Goal: Information Seeking & Learning: Learn about a topic

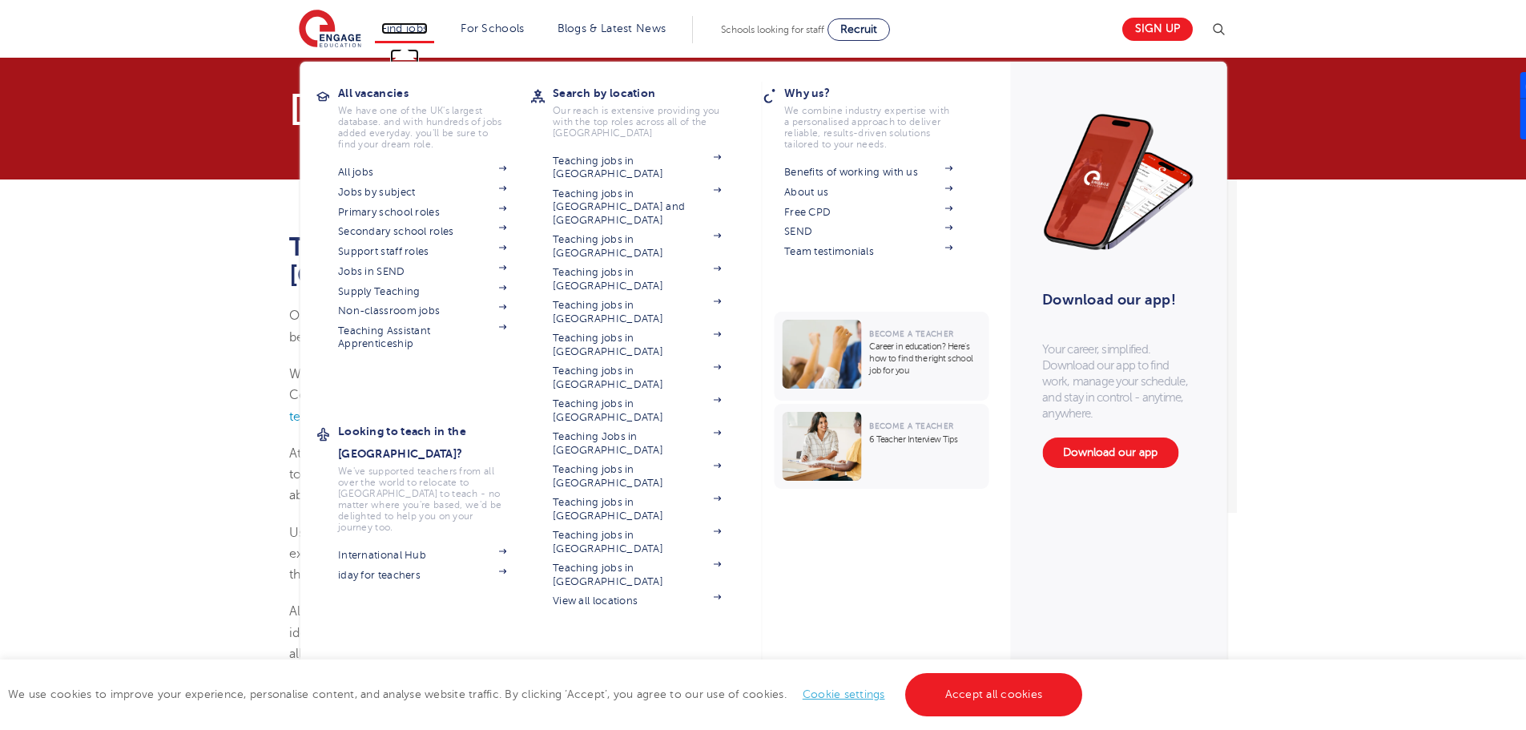
click at [422, 22] on link "Find jobs" at bounding box center [404, 28] width 47 height 12
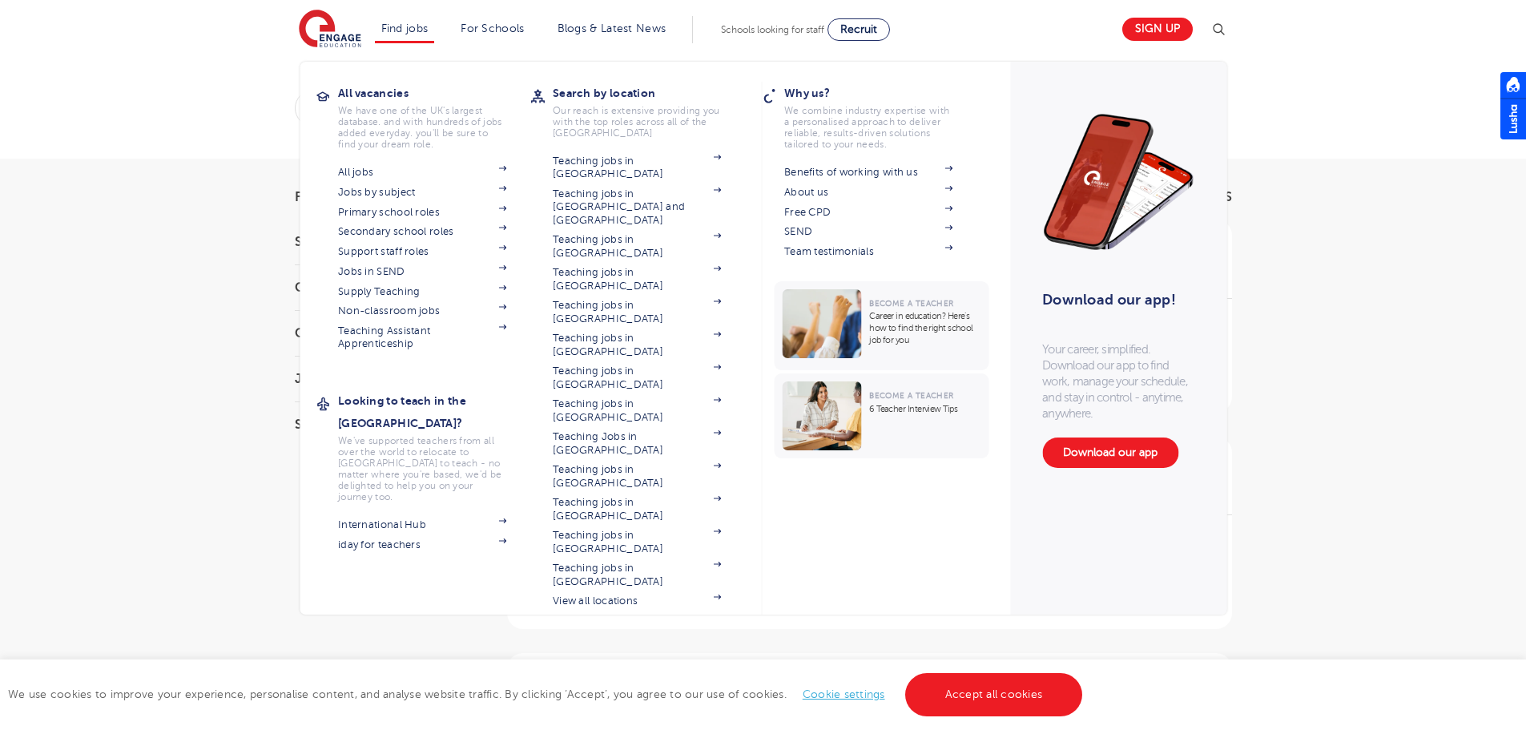
click at [382, 163] on section "All jobs Jobs by subject Primary school roles Secondary school roles Support st…" at bounding box center [434, 256] width 192 height 189
click at [368, 171] on link "All jobs" at bounding box center [422, 172] width 168 height 13
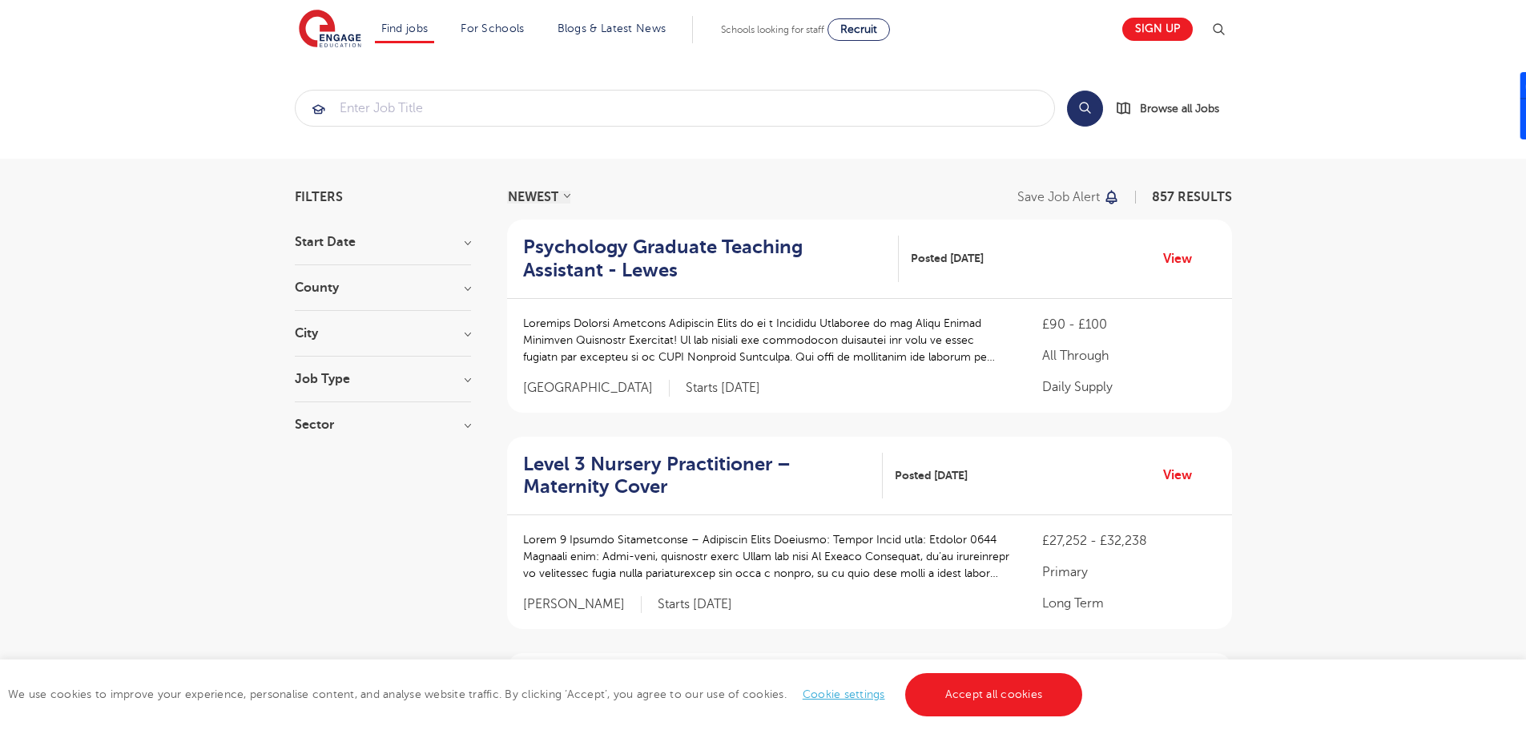
click at [448, 290] on h3 "County" at bounding box center [383, 287] width 176 height 13
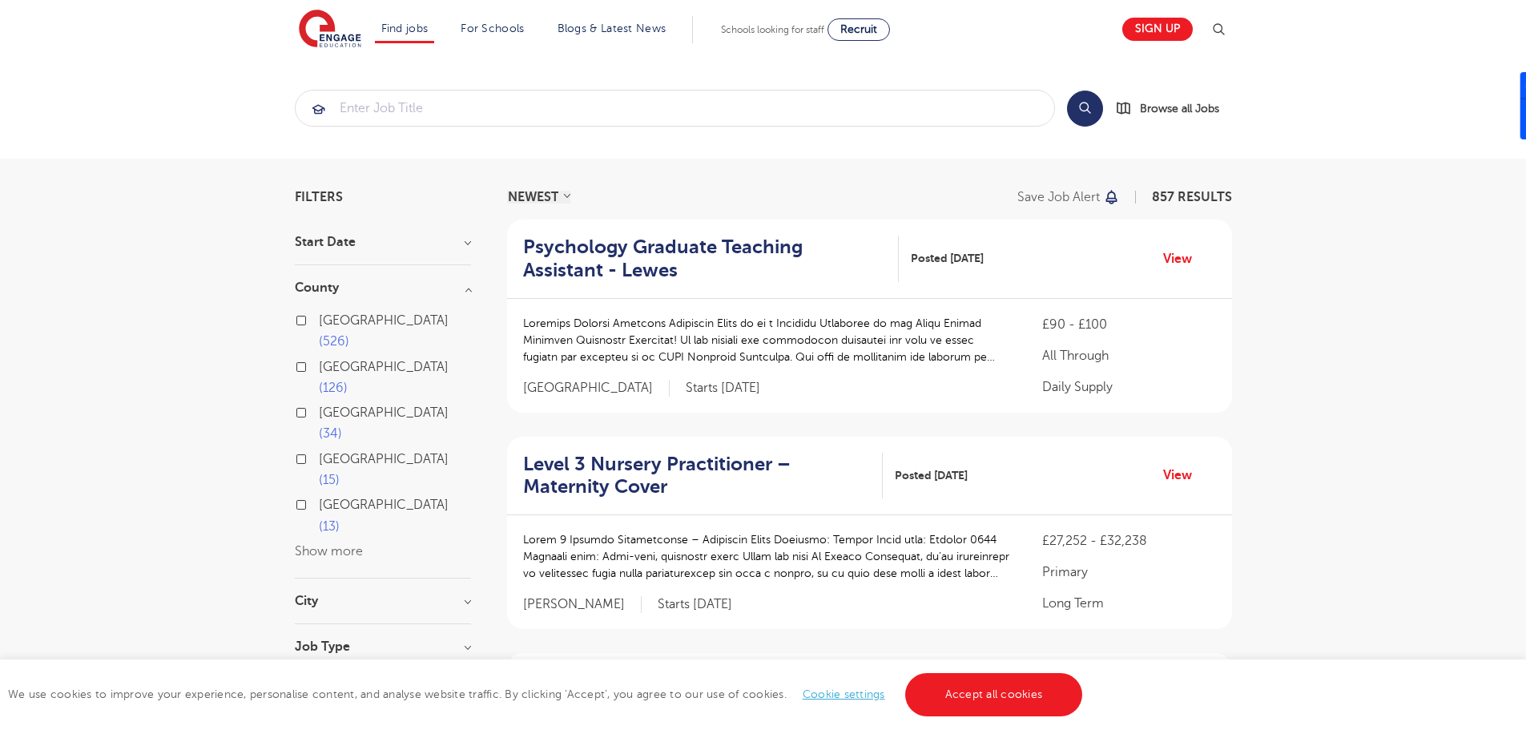
click at [448, 290] on h3 "County" at bounding box center [383, 287] width 176 height 13
